Goal: Use online tool/utility: Utilize a website feature to perform a specific function

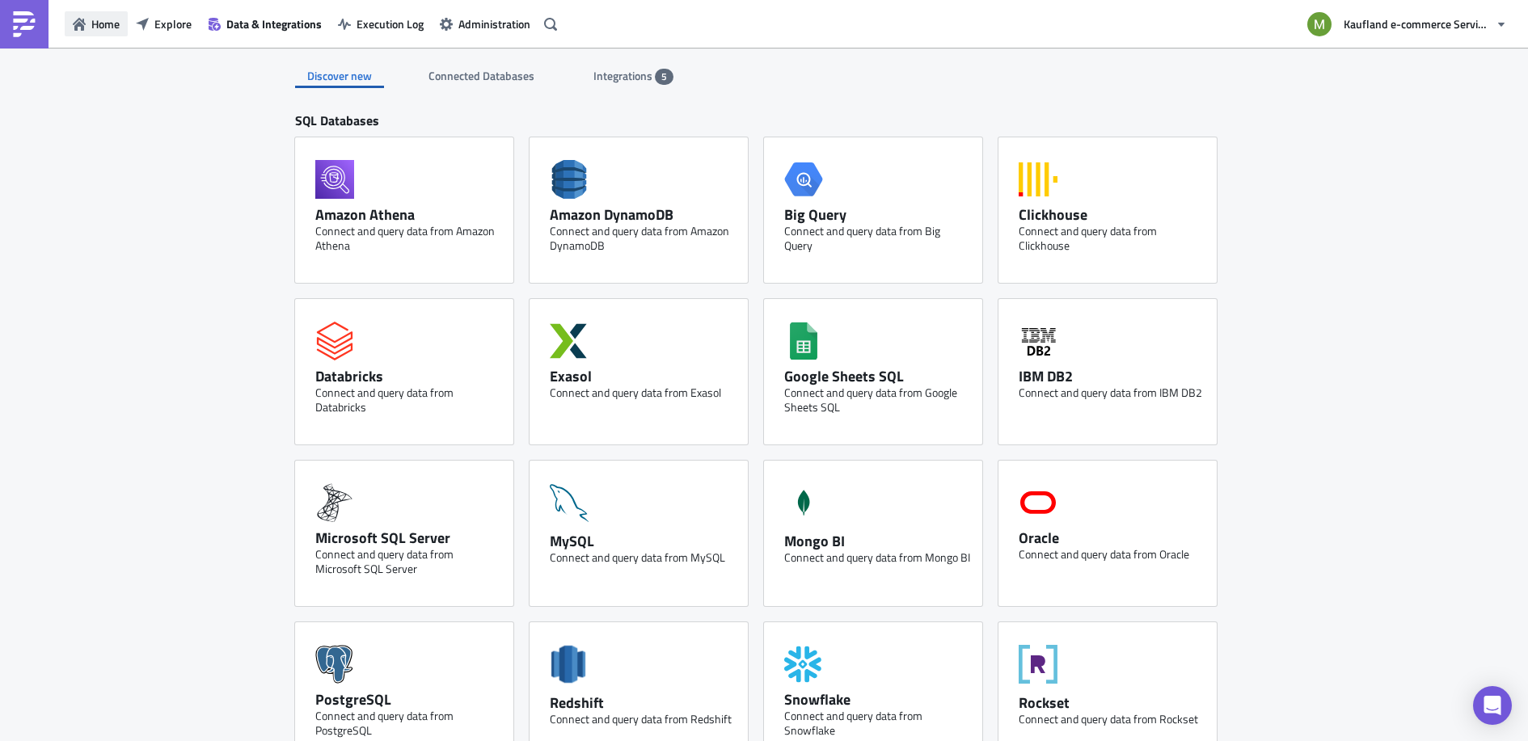
click at [101, 28] on span "Home" at bounding box center [105, 23] width 28 height 17
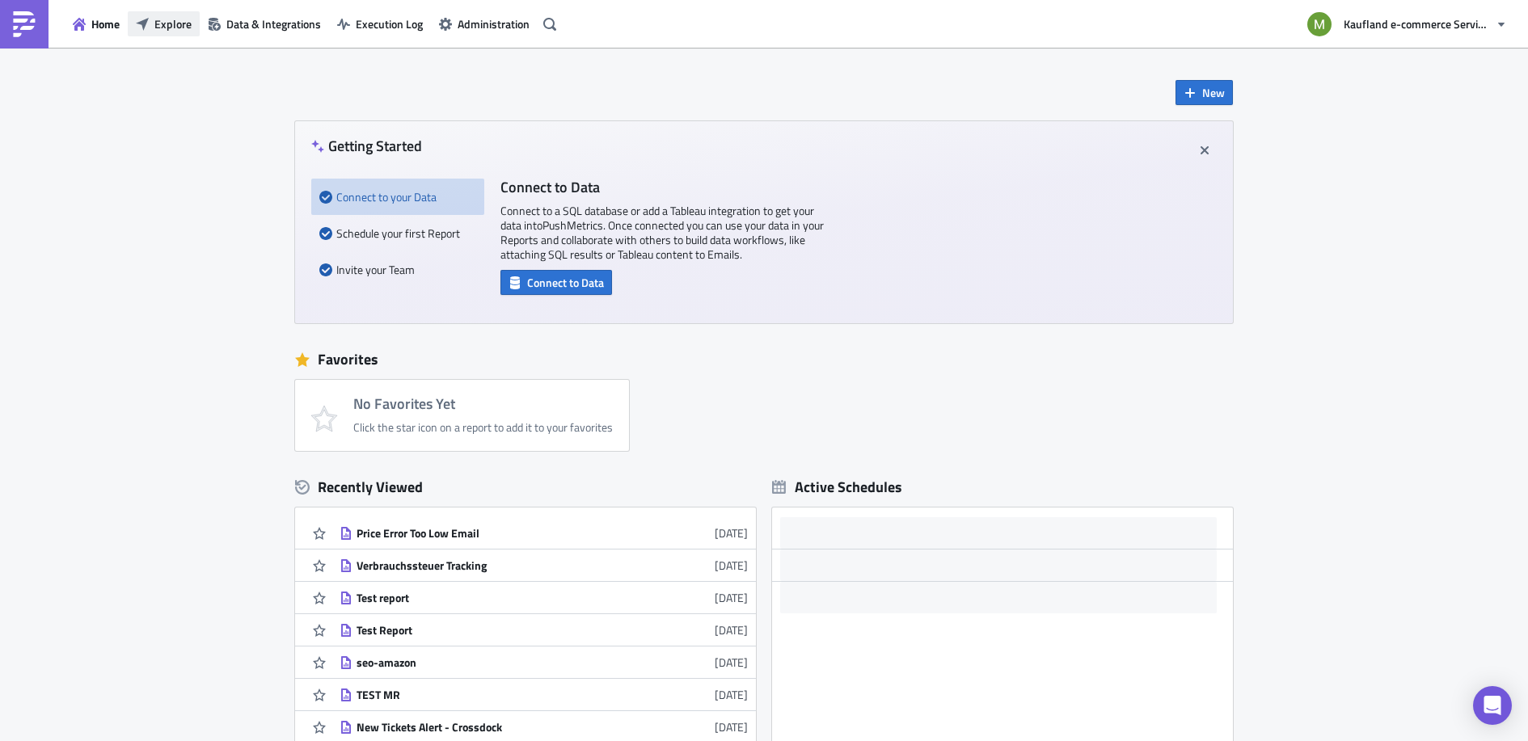
click at [175, 25] on span "Explore" at bounding box center [172, 23] width 37 height 17
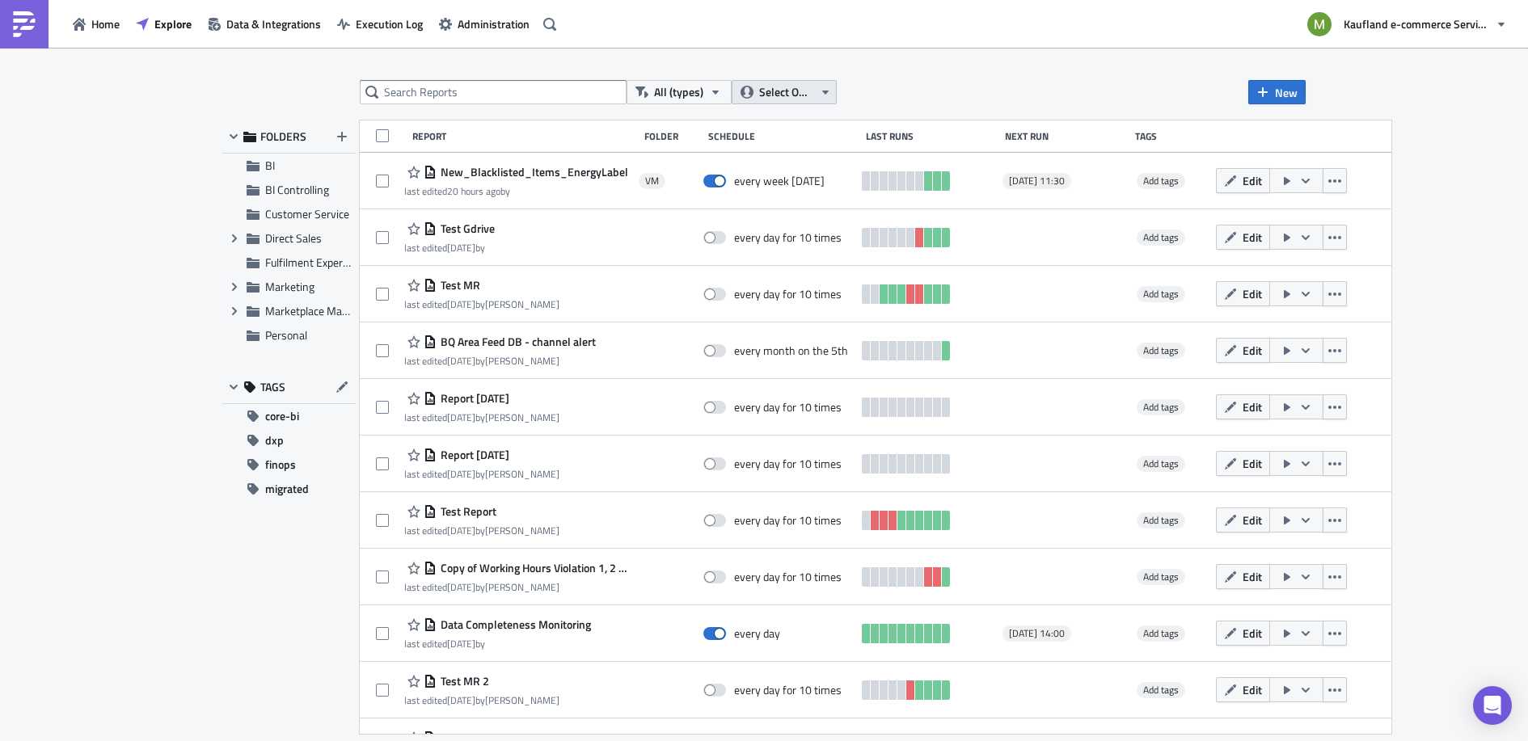
click at [775, 99] on span "Select Owner" at bounding box center [786, 92] width 54 height 18
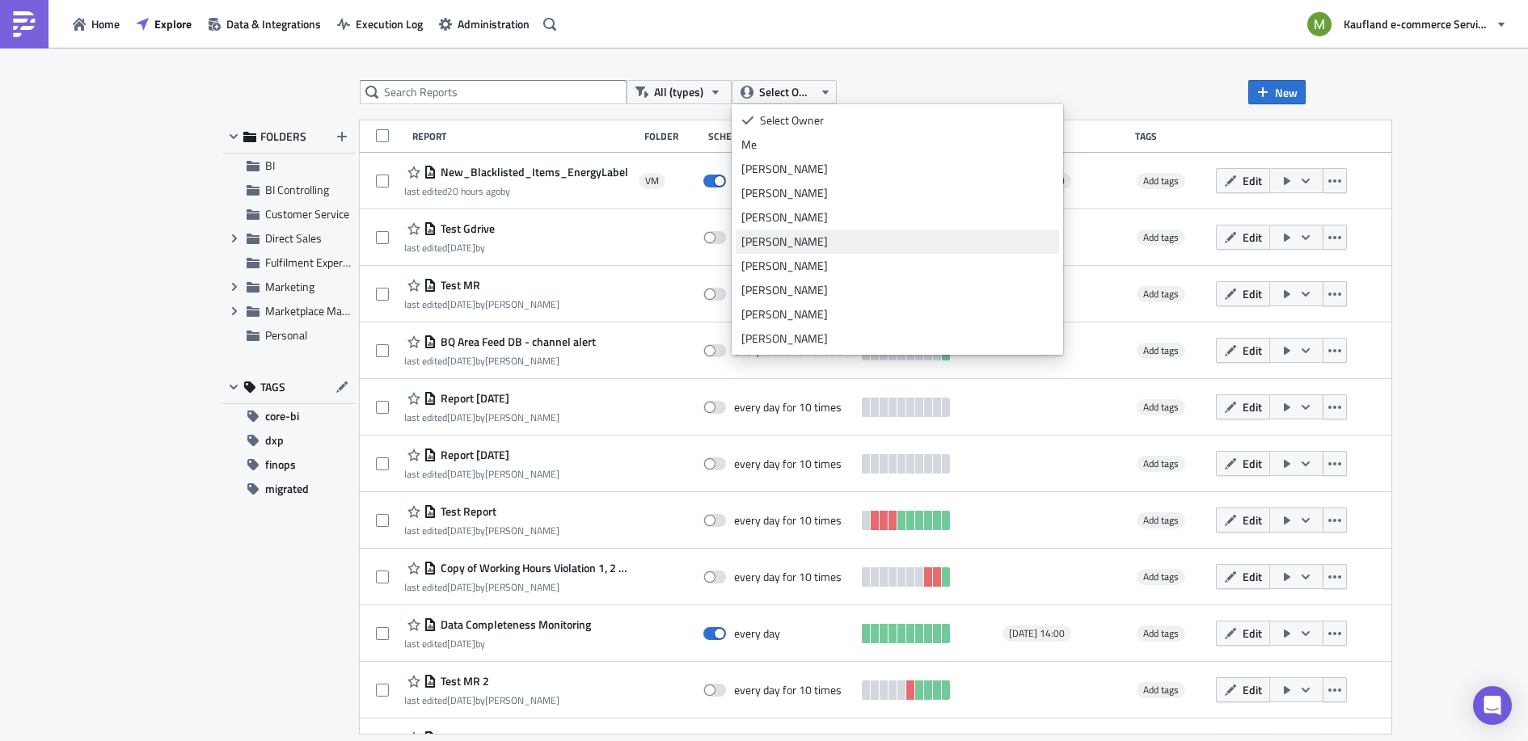
click at [795, 234] on div "[PERSON_NAME]" at bounding box center [897, 242] width 312 height 16
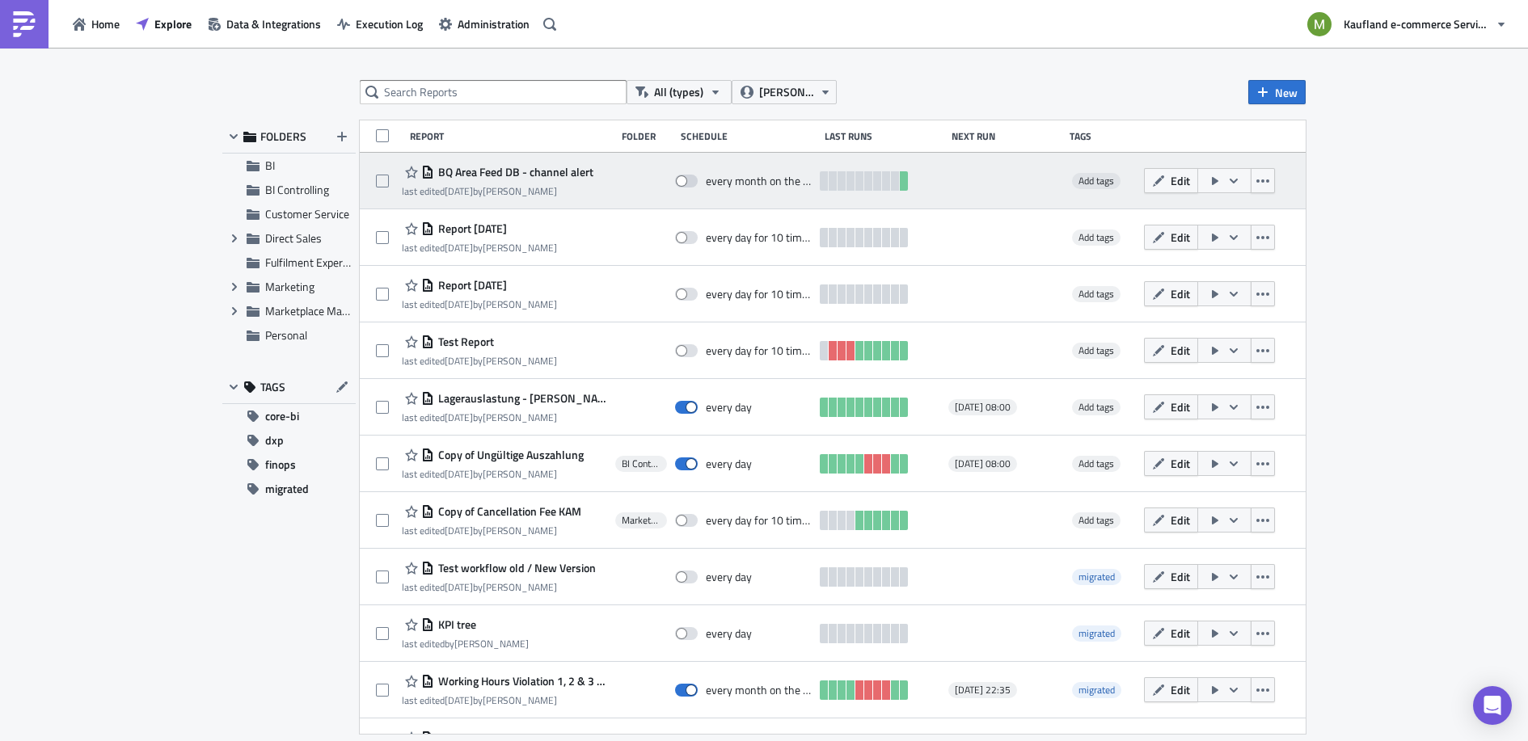
click at [559, 175] on span "BQ Area Feed DB - channel alert" at bounding box center [513, 172] width 159 height 15
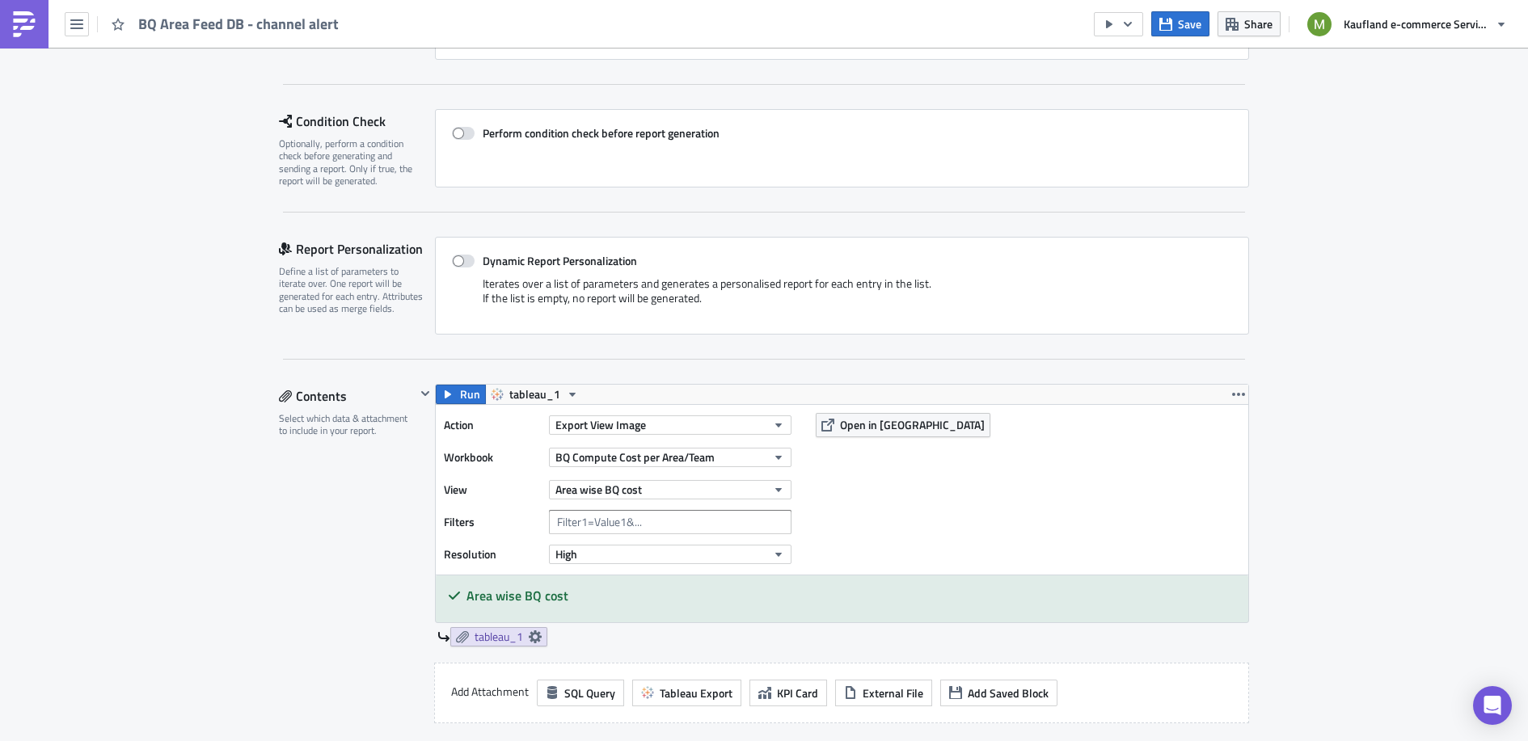
scroll to position [207, 0]
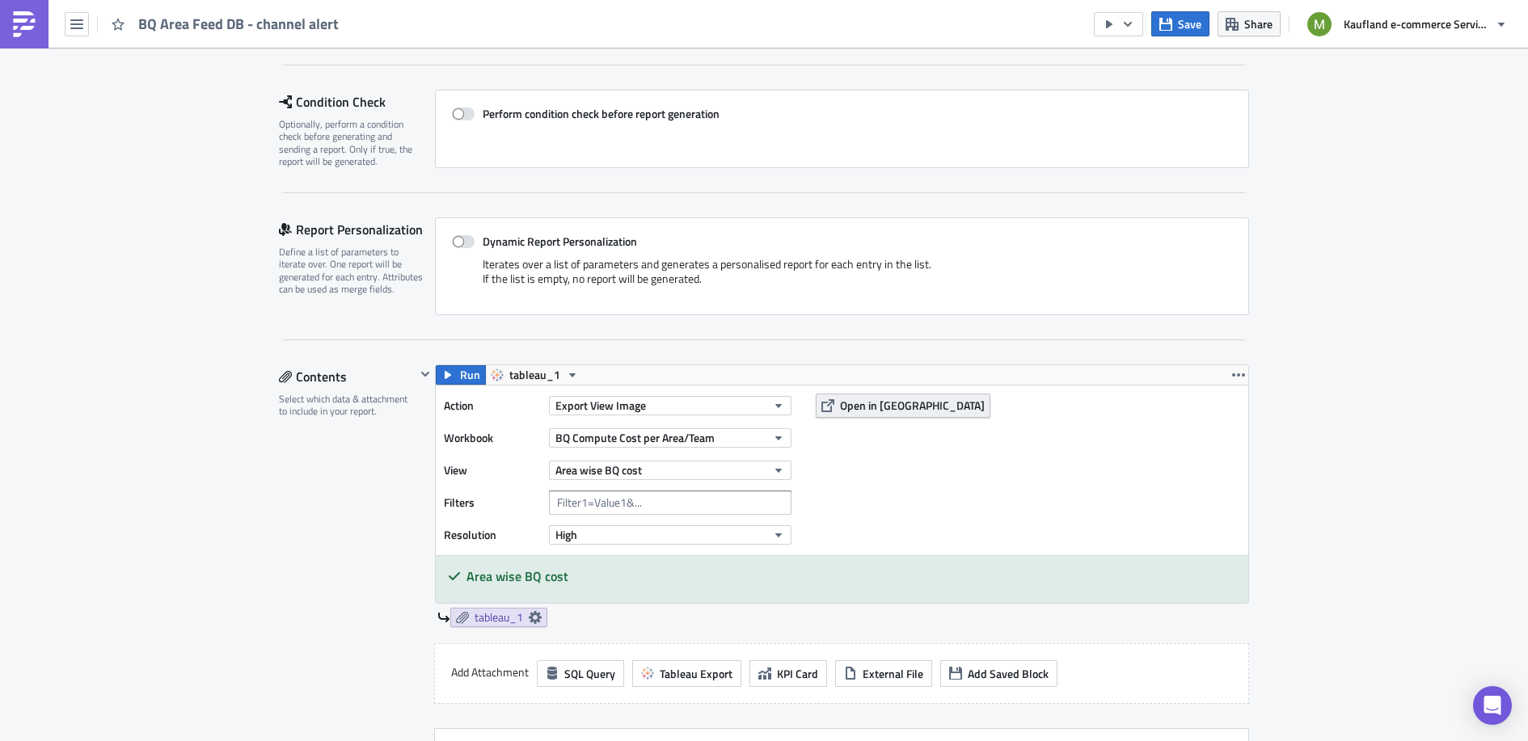
click at [841, 407] on span "Open in [GEOGRAPHIC_DATA]" at bounding box center [912, 405] width 145 height 17
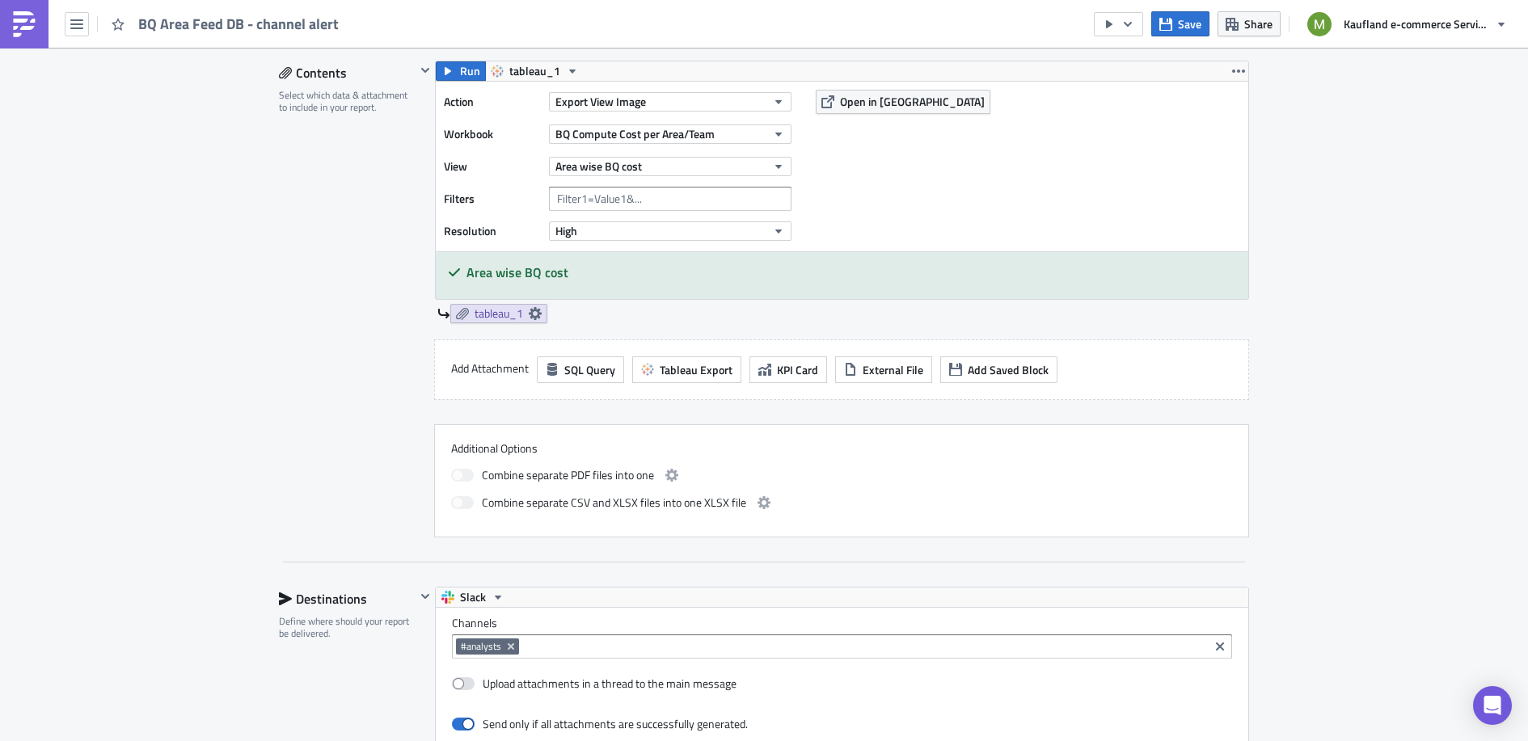
scroll to position [524, 0]
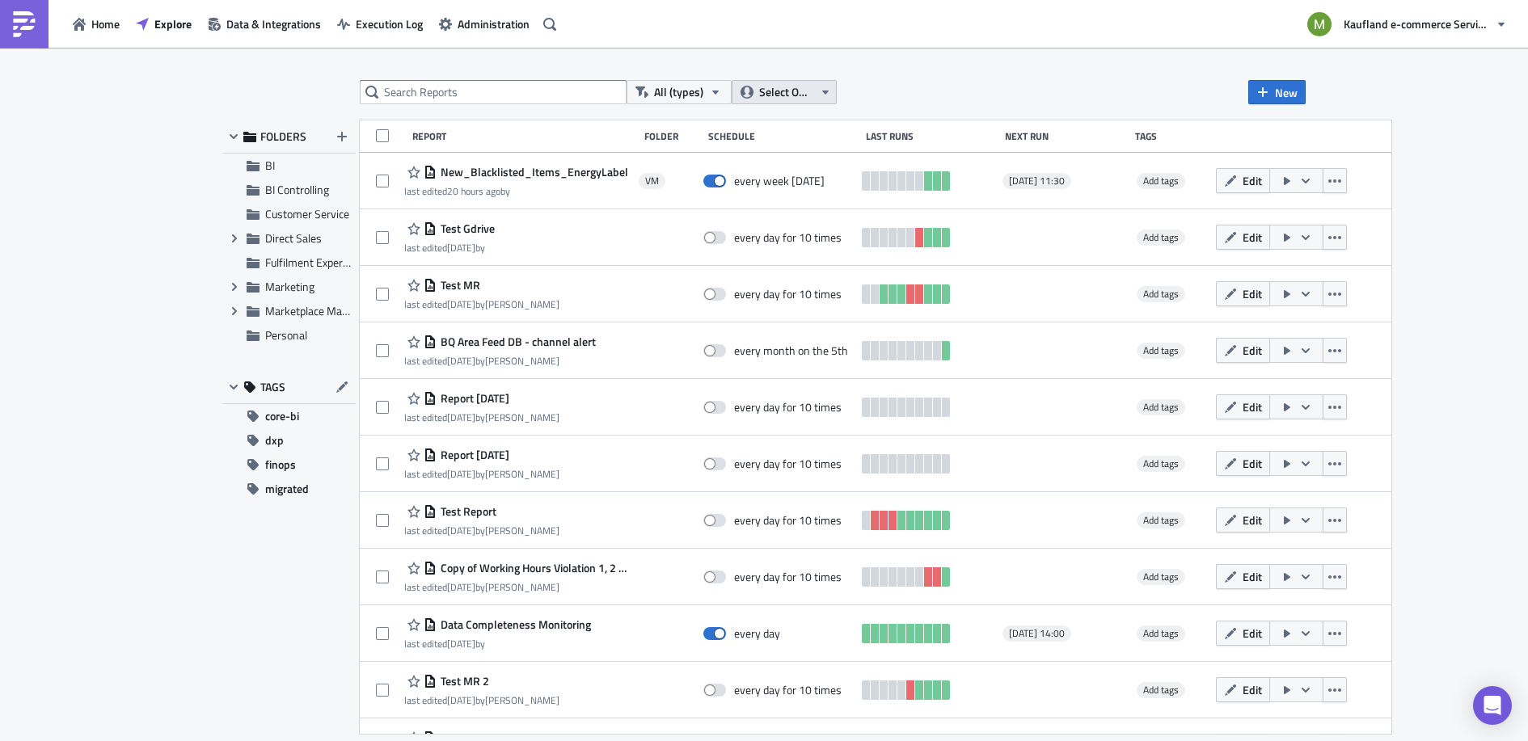
click at [809, 94] on span "Select Owner" at bounding box center [786, 92] width 54 height 18
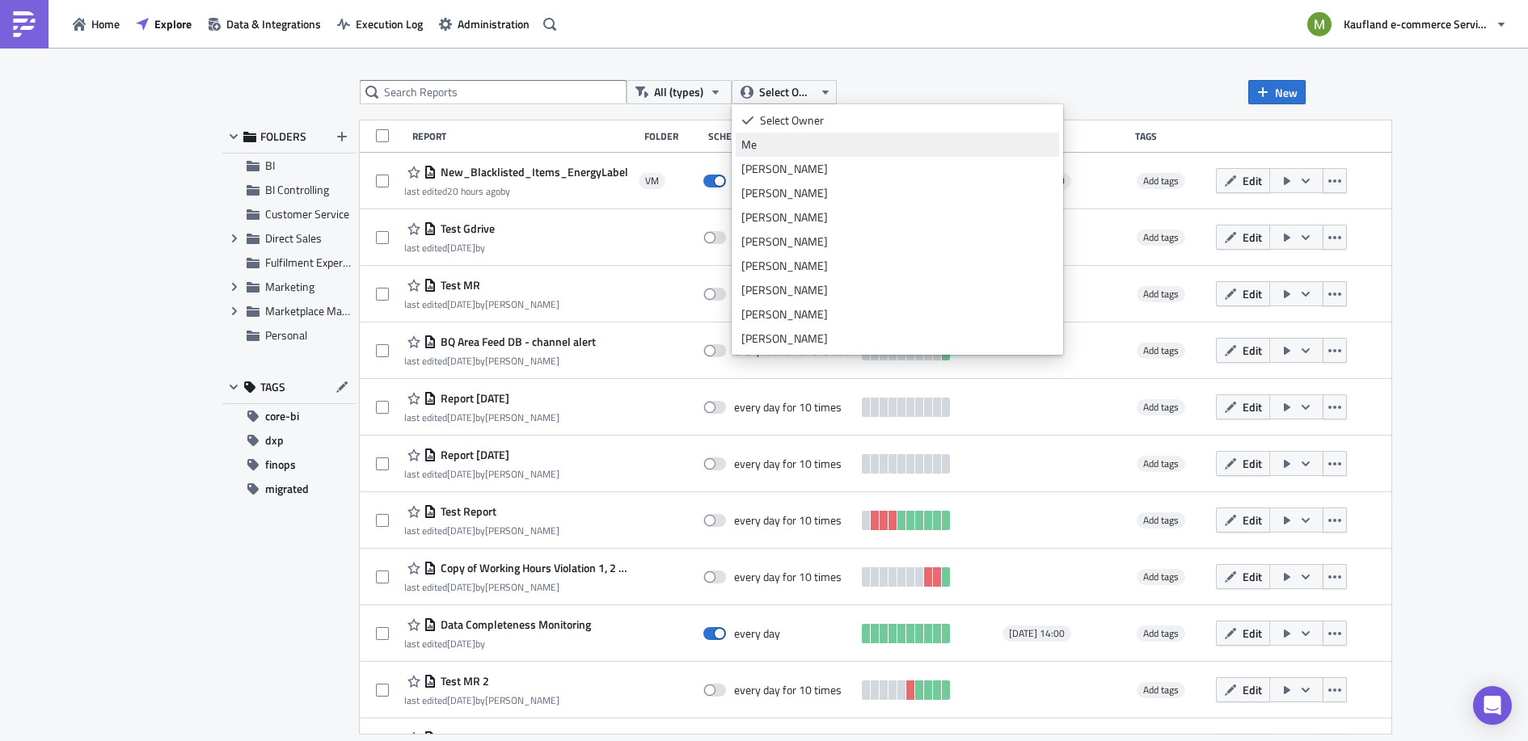
click at [764, 137] on div "Me" at bounding box center [897, 145] width 312 height 16
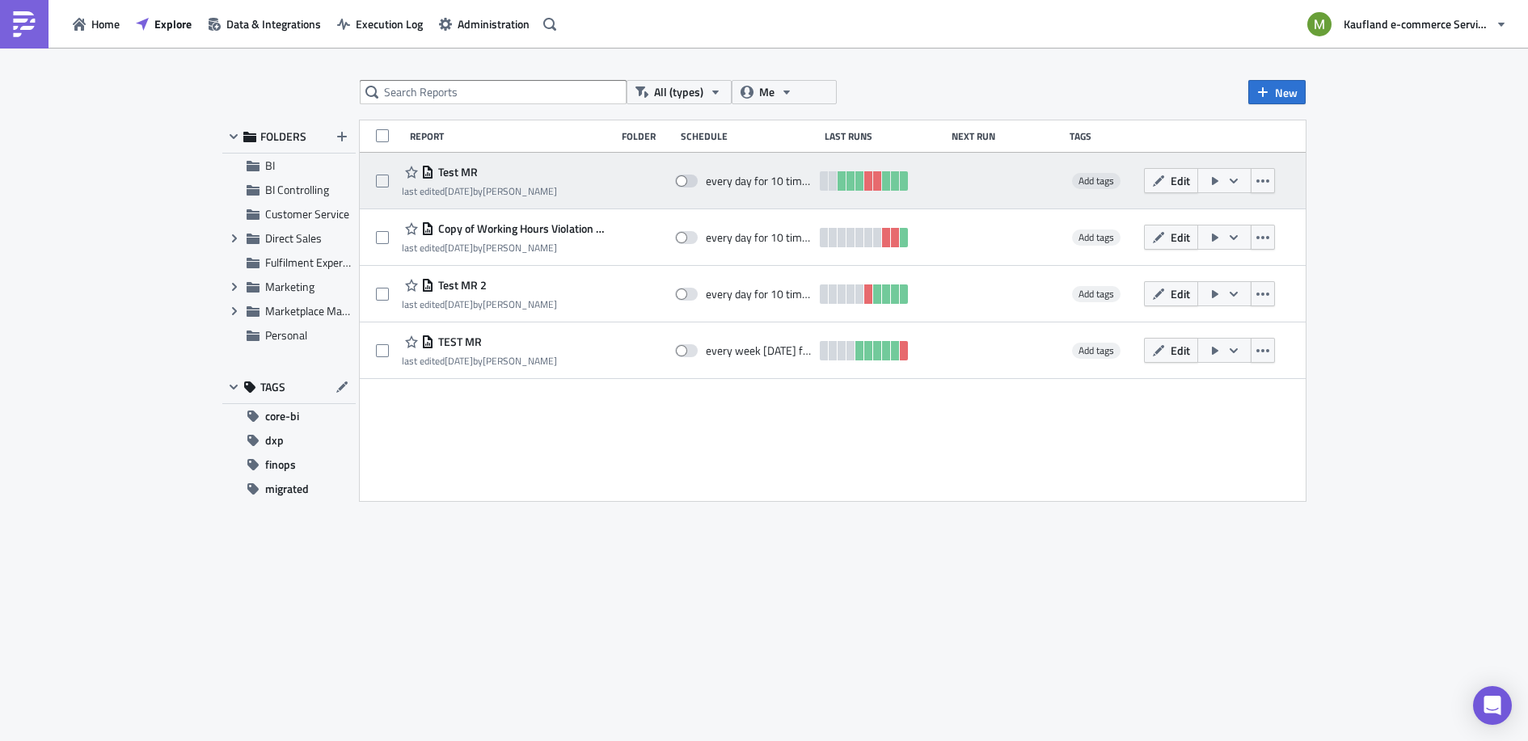
click at [467, 181] on div "Test MR" at bounding box center [479, 172] width 155 height 19
click at [461, 171] on span "Test MR" at bounding box center [456, 172] width 44 height 15
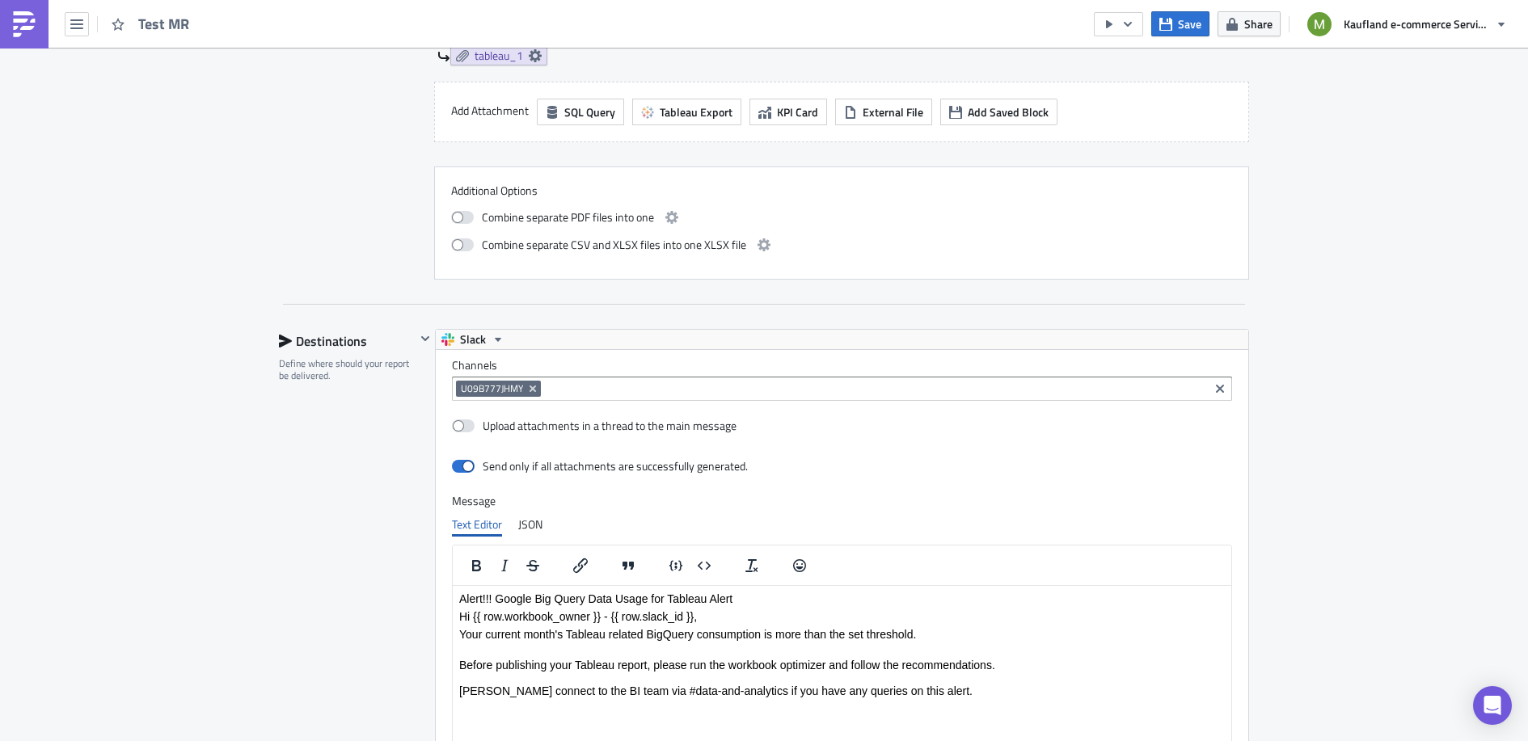
scroll to position [1799, 0]
click at [865, 640] on p "Your current month's Tableau related BigQuery consumption is more than the set …" at bounding box center [842, 636] width 766 height 13
click at [865, 639] on p "Your current month's Tableau related BigQuery consumption is more than the set …" at bounding box center [842, 636] width 766 height 13
click at [860, 635] on p "Your current month's Tableau related BigQuery consumption is more than the set …" at bounding box center [842, 636] width 766 height 13
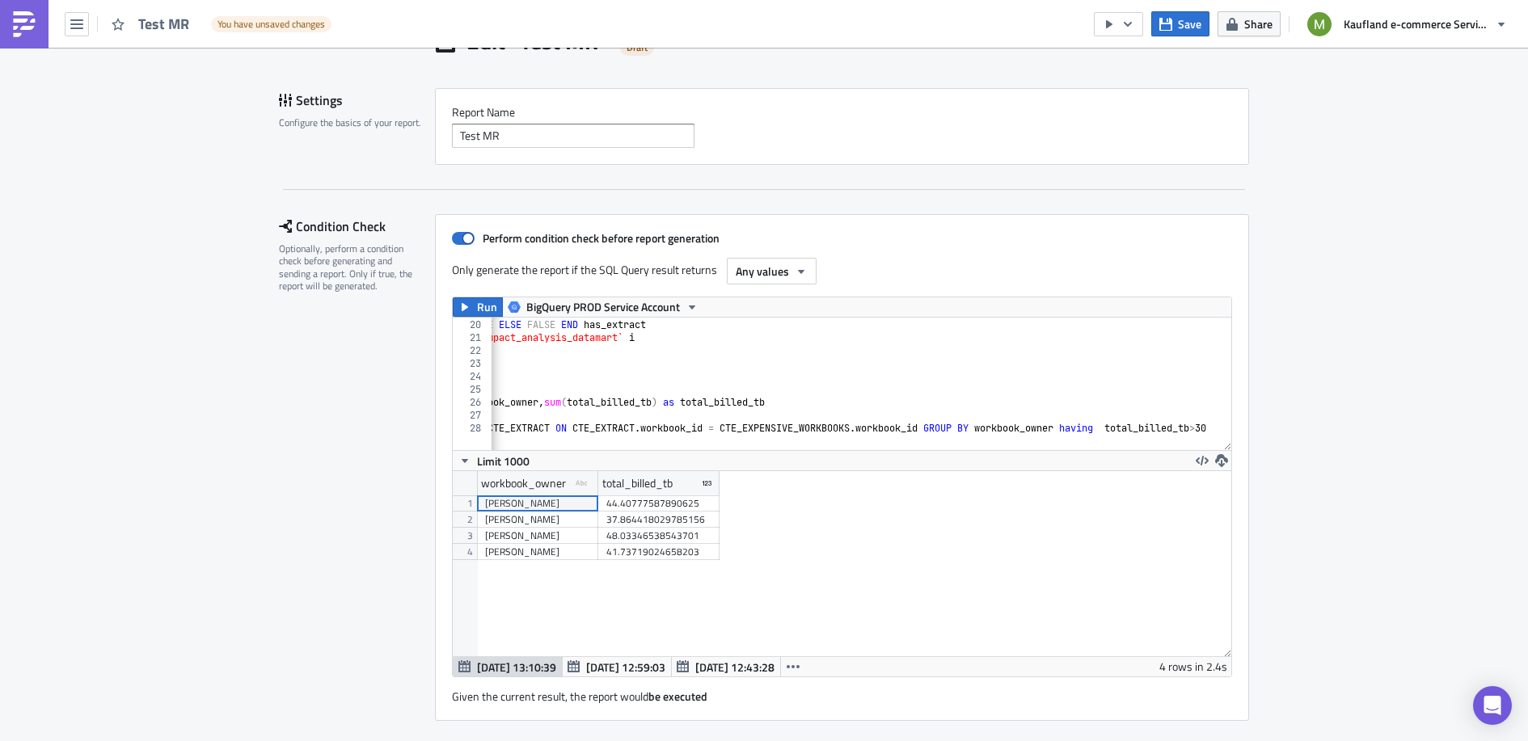
scroll to position [0, 229]
click at [914, 424] on div "SELECT i . id as workbook_id , CASE WHEN ex . id IS NOT NULL THEN TRUE ELSE FAL…" at bounding box center [739, 377] width 955 height 143
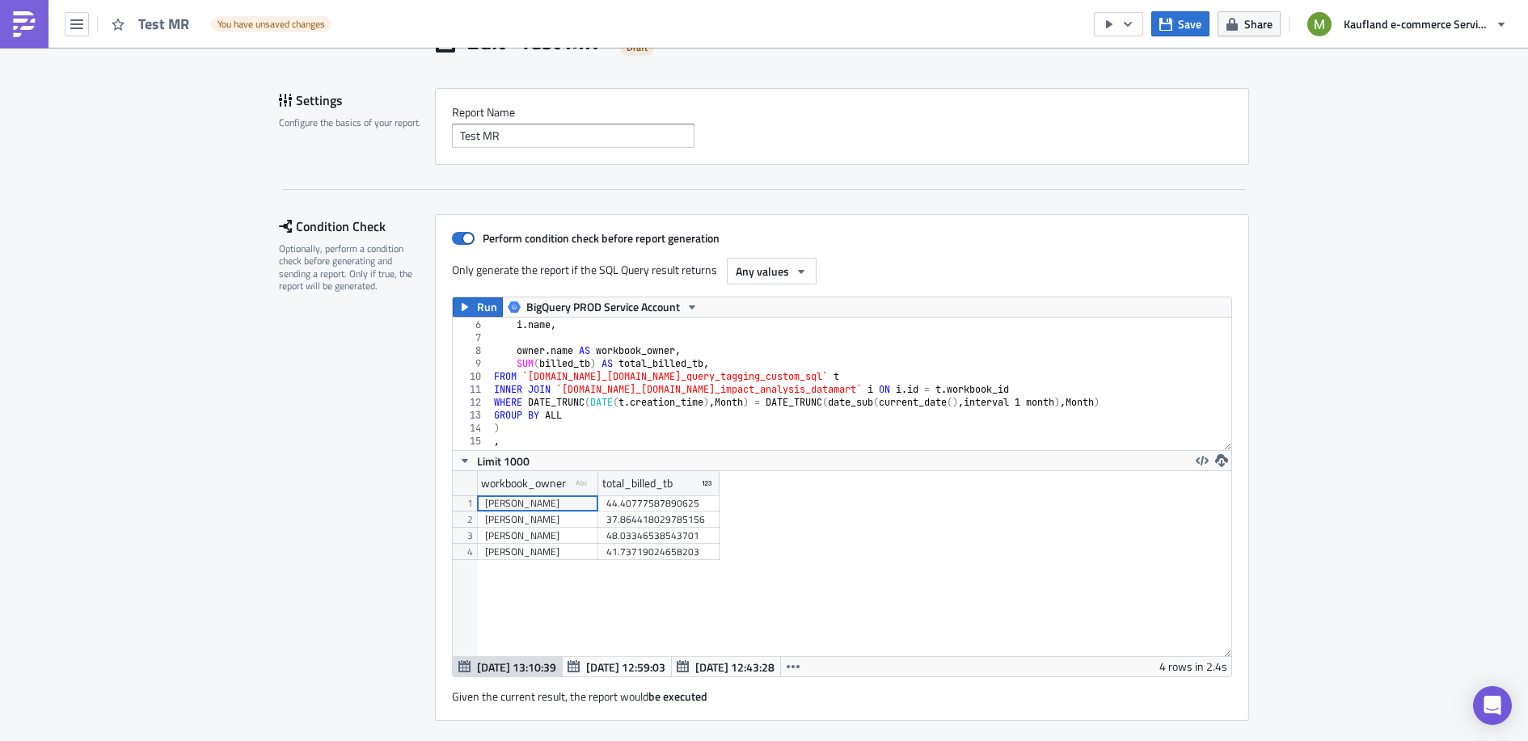
scroll to position [69, 0]
type textarea "GROUP BY workbook_owner having total_billed_tb>30"
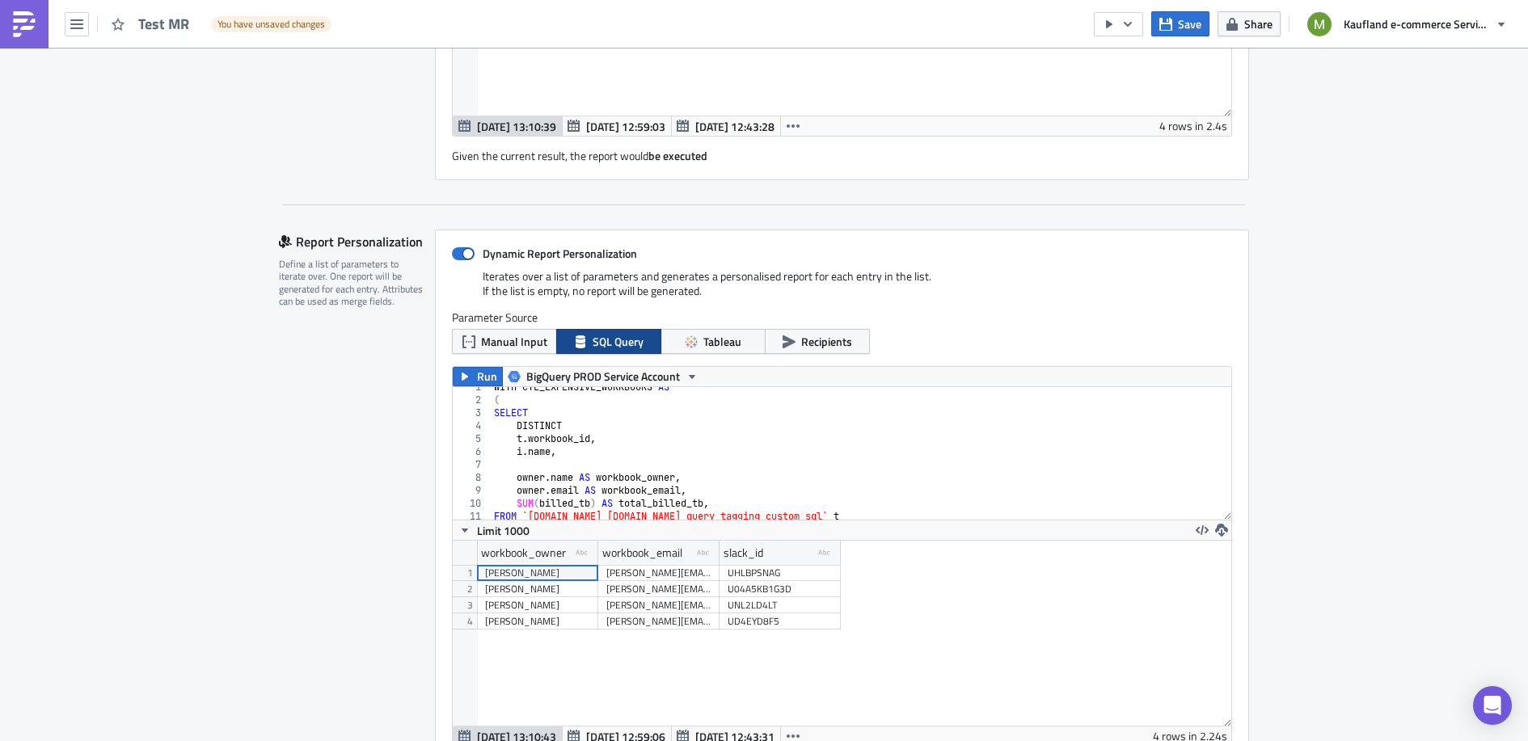
scroll to position [0, 0]
